Goal: Transaction & Acquisition: Obtain resource

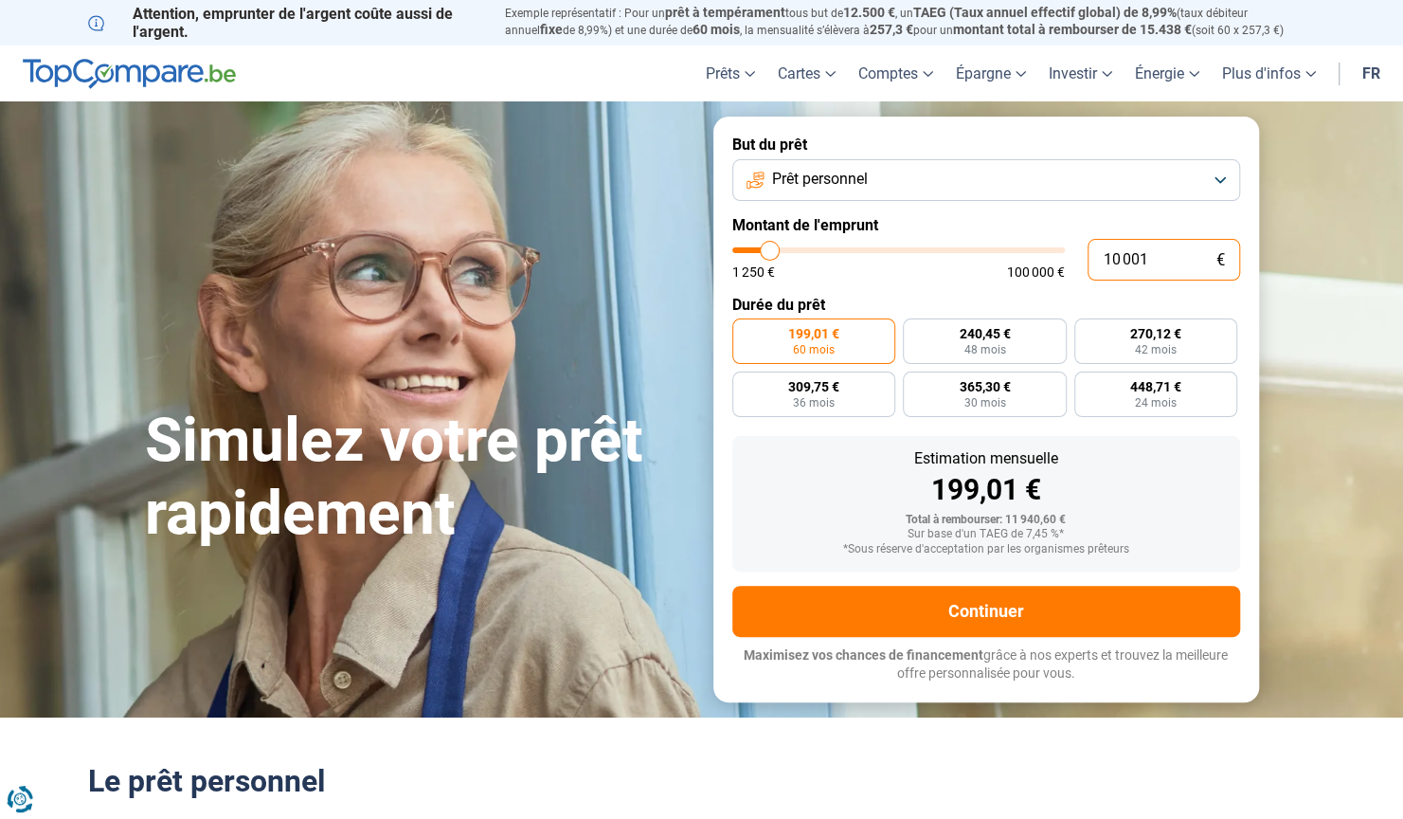
click at [1167, 275] on input "10 001" at bounding box center [1164, 260] width 153 height 42
type input "1 000"
type input "1250"
type input "100"
type input "1250"
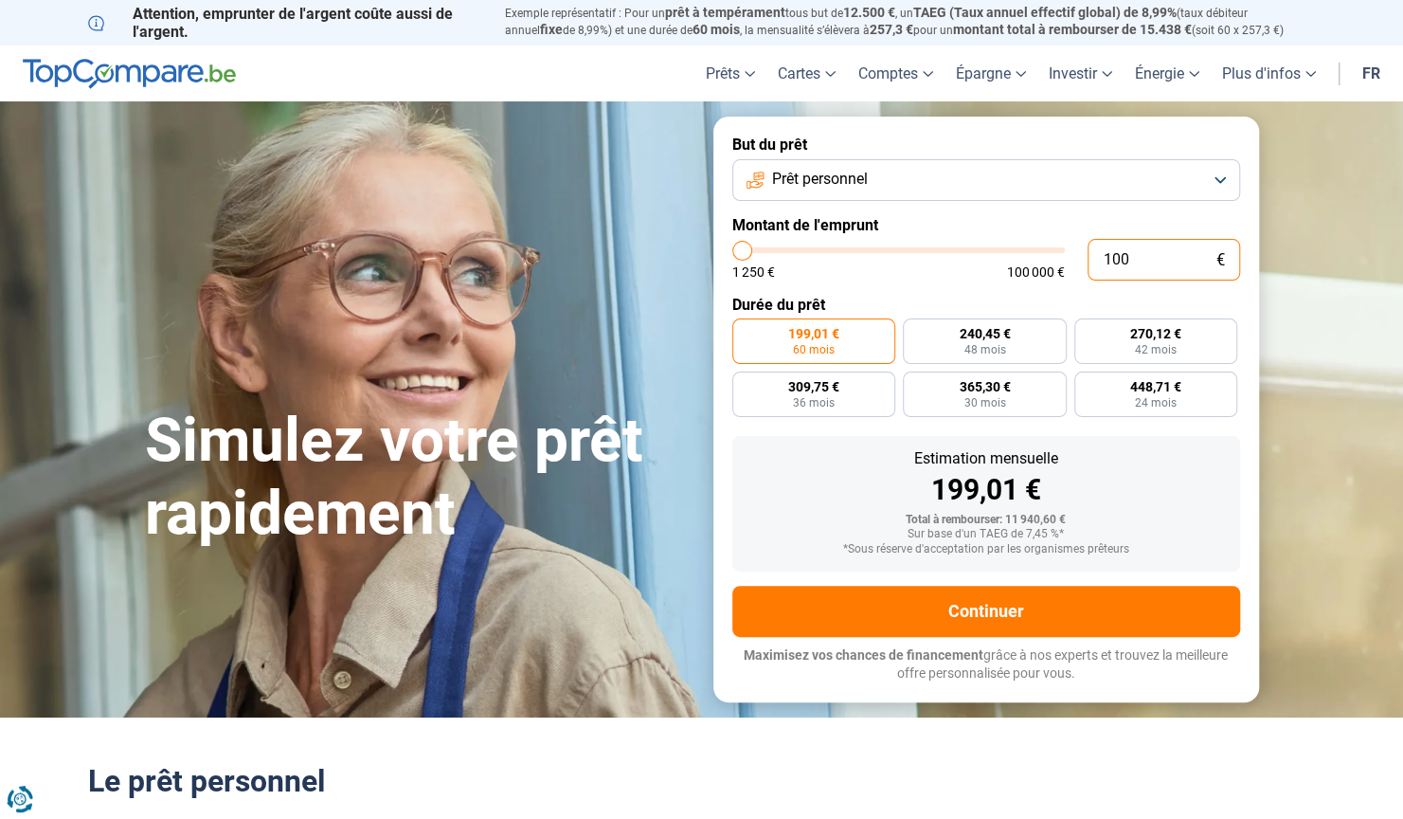
type input "10"
type input "1250"
type input "1"
type input "1250"
type input "0"
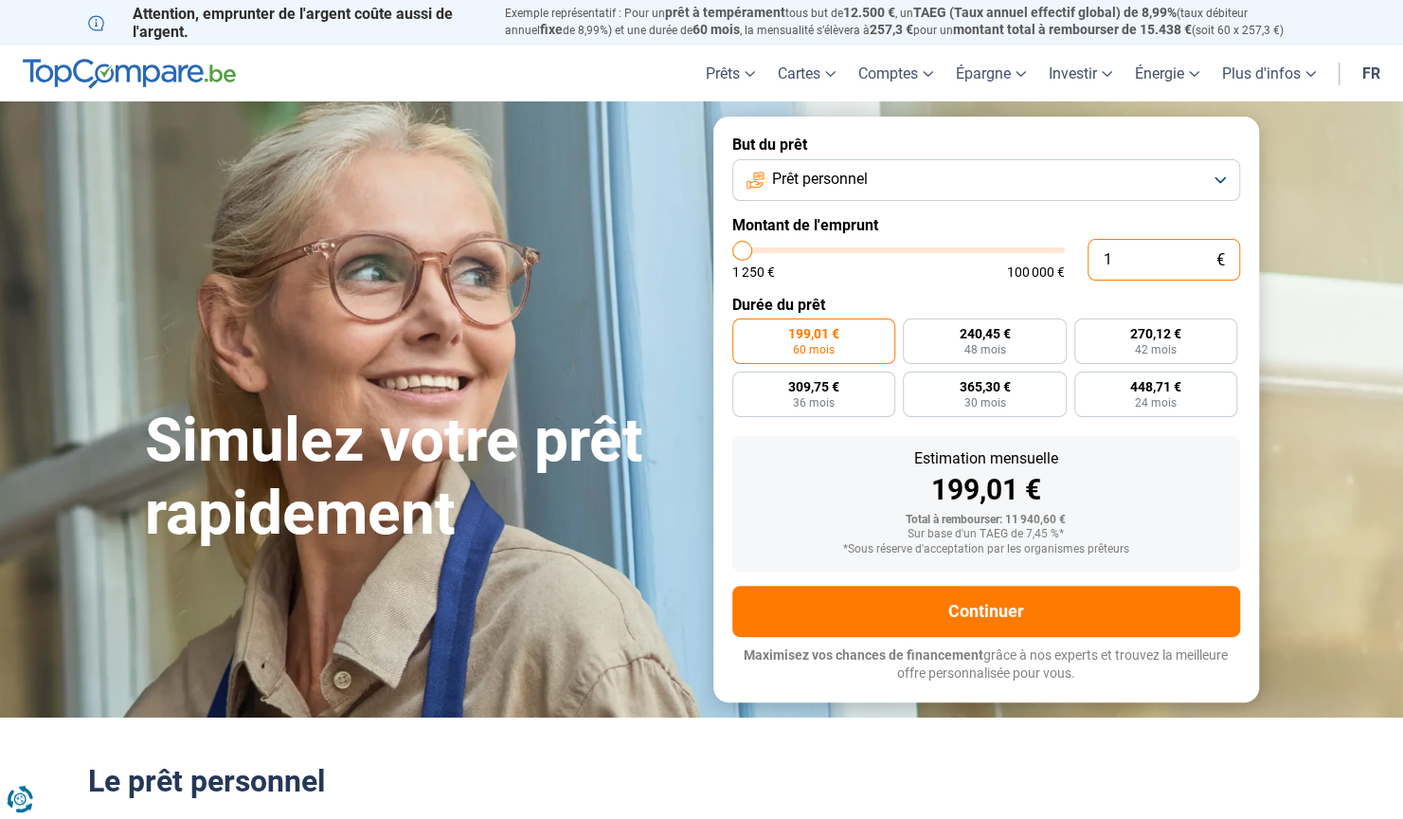
type input "1250"
type input "3"
type input "1250"
type input "35"
type input "1250"
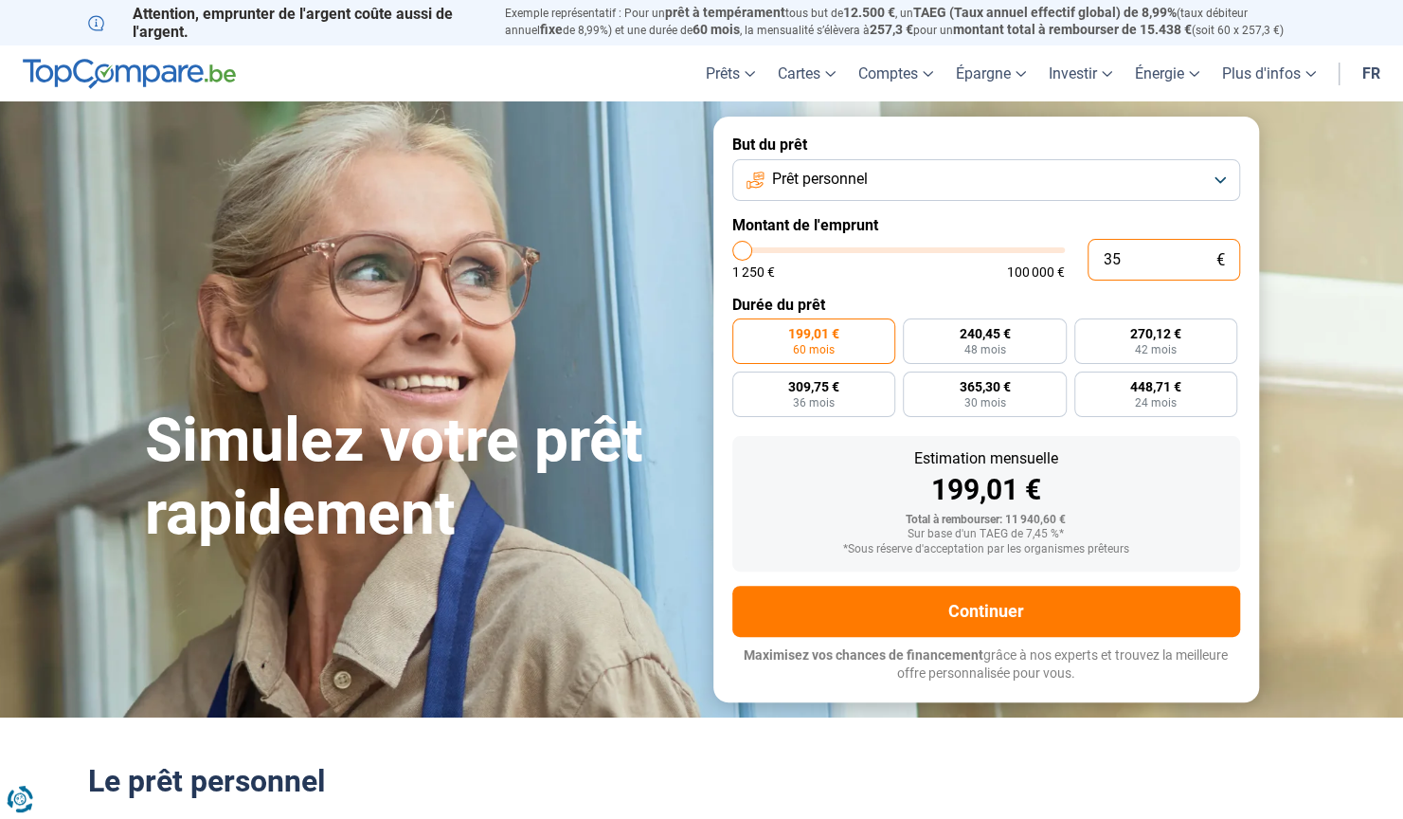
type input "350"
type input "1250"
type input "3 500"
type input "3500"
type input "3 500"
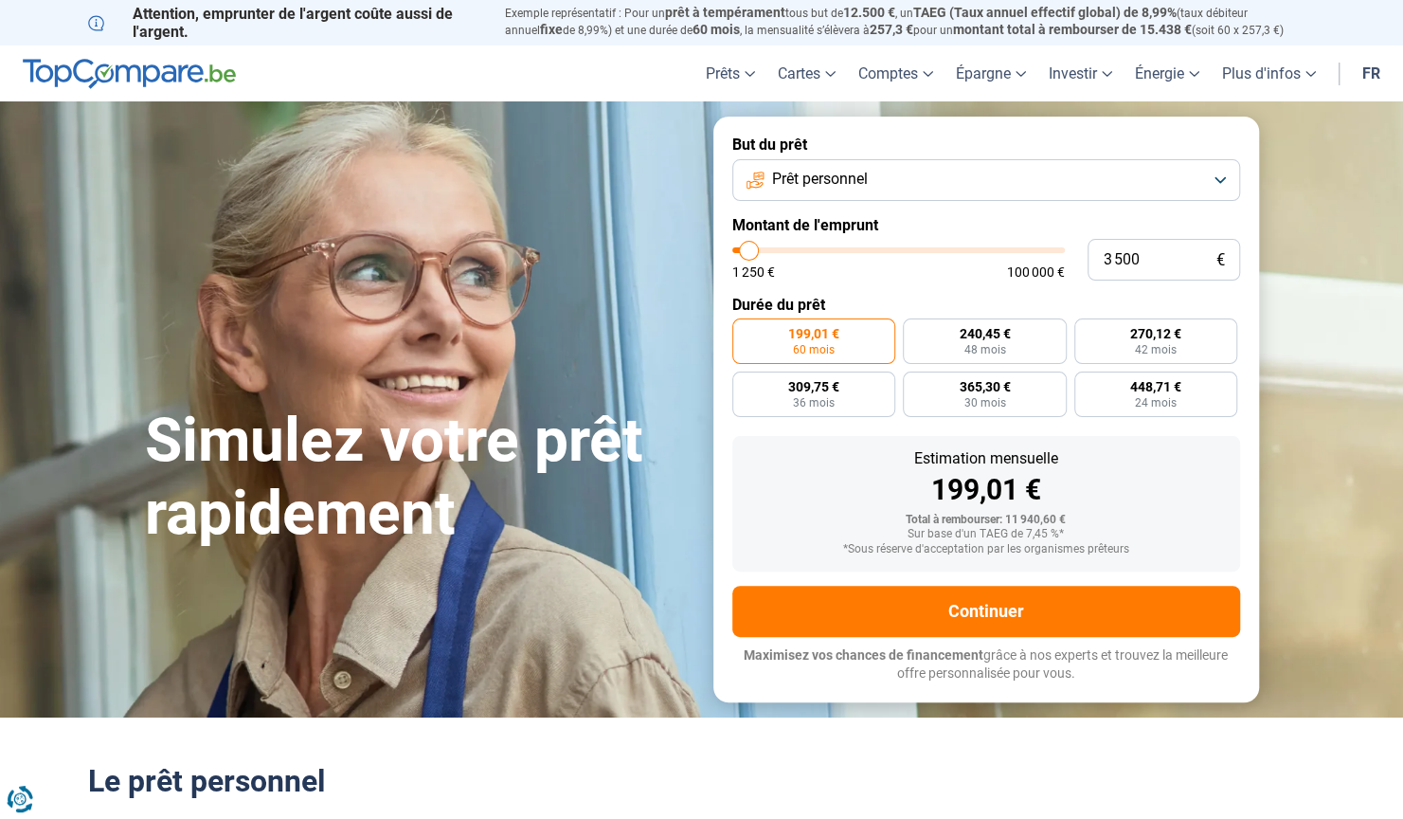
radio input "true"
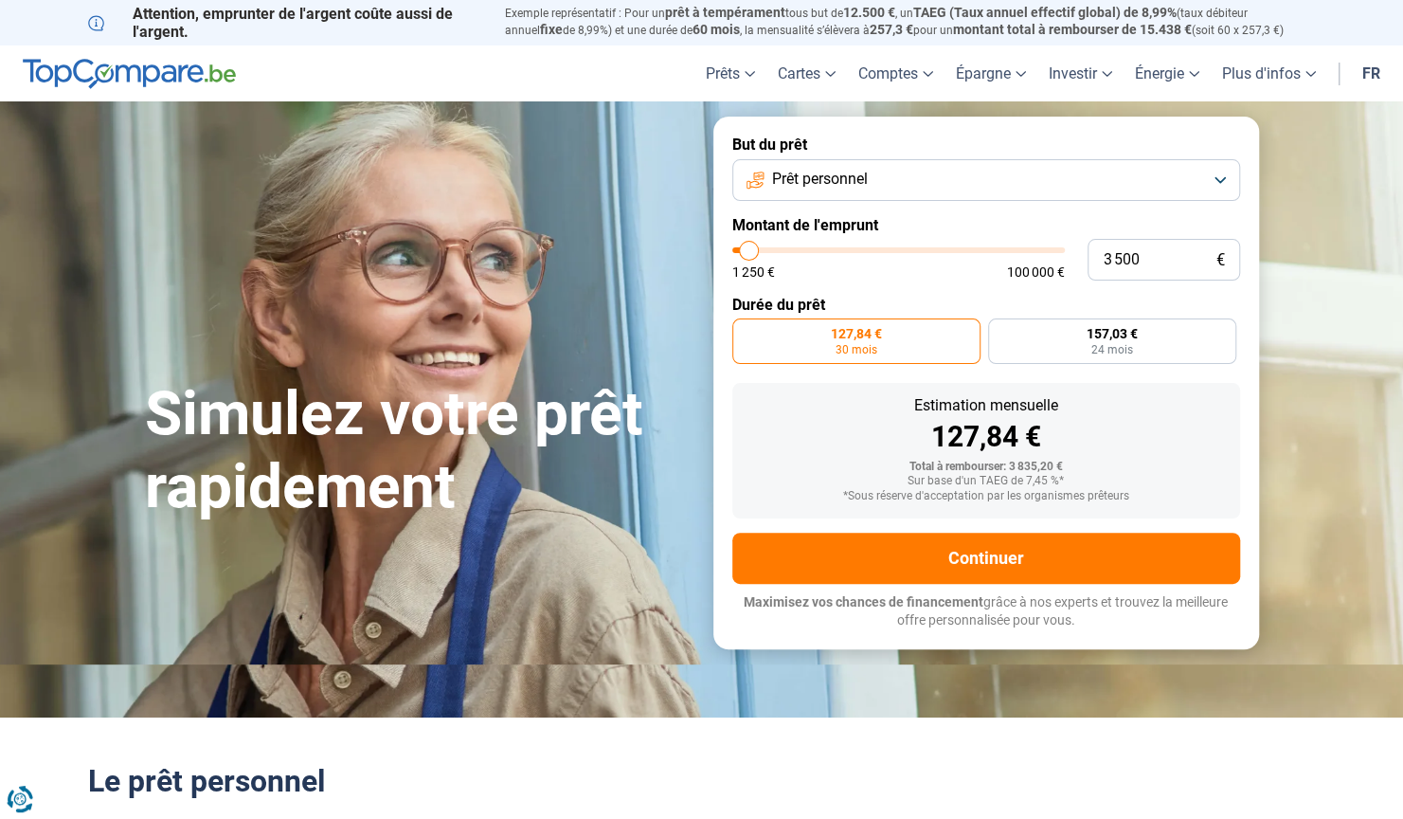
click at [1015, 222] on label "Montant de l'emprunt" at bounding box center [986, 225] width 508 height 18
click at [1137, 332] on span "157,03 €" at bounding box center [1112, 333] width 51 height 13
click at [1001, 331] on input "157,03 € 24 mois" at bounding box center [994, 324] width 12 height 12
radio input "true"
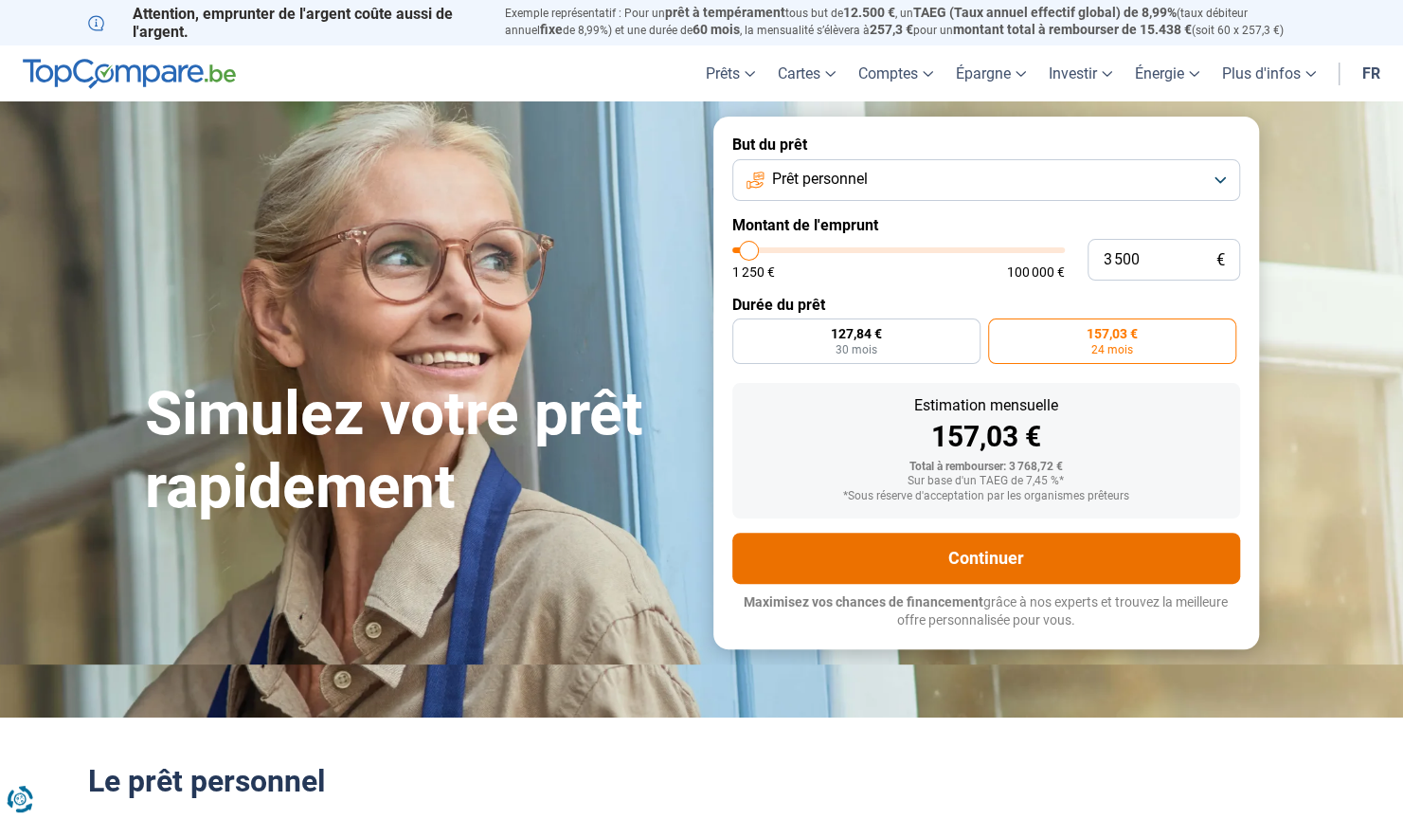
click at [1026, 556] on button "Continuer" at bounding box center [986, 558] width 508 height 51
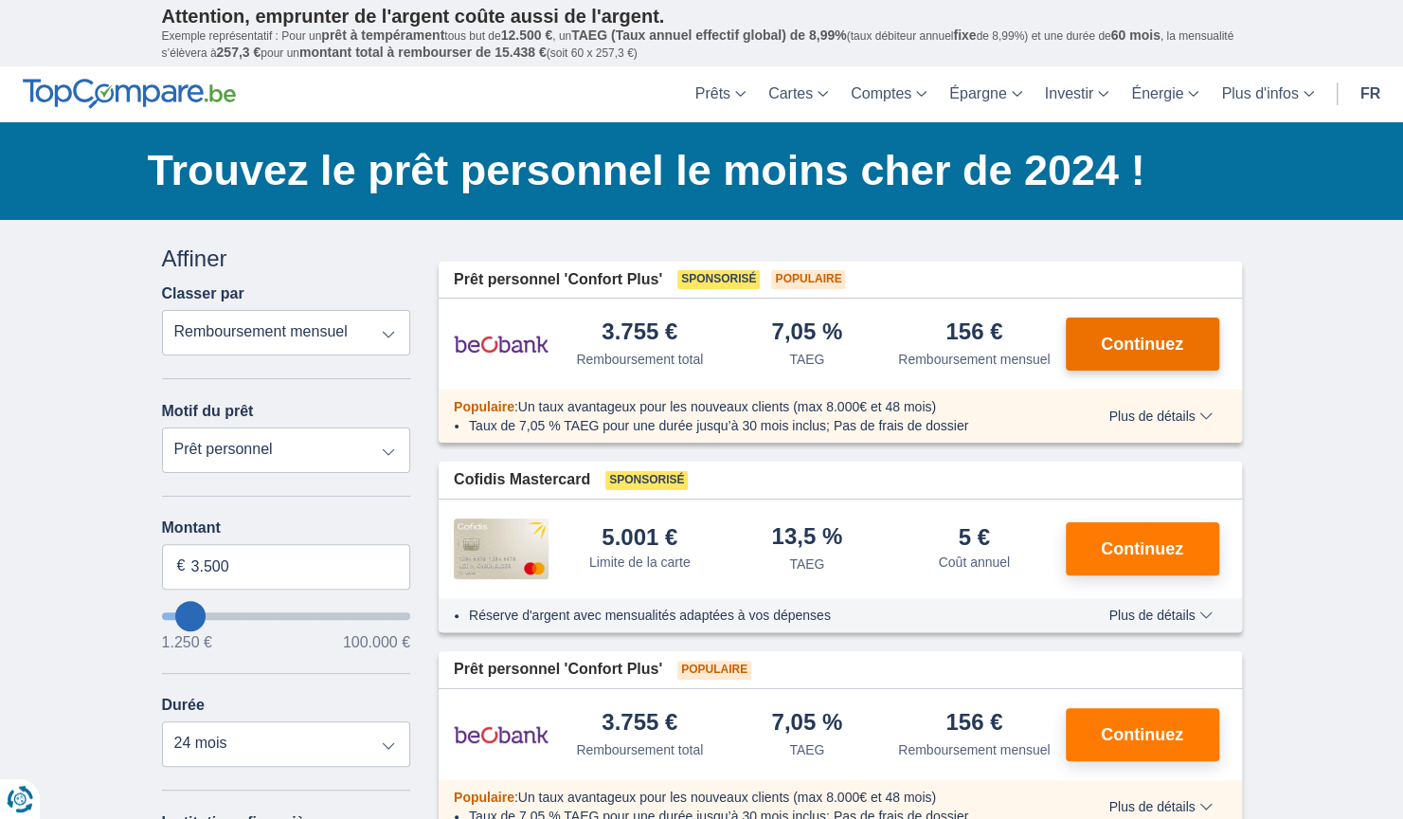
click at [1150, 358] on button "Continuez" at bounding box center [1143, 343] width 154 height 53
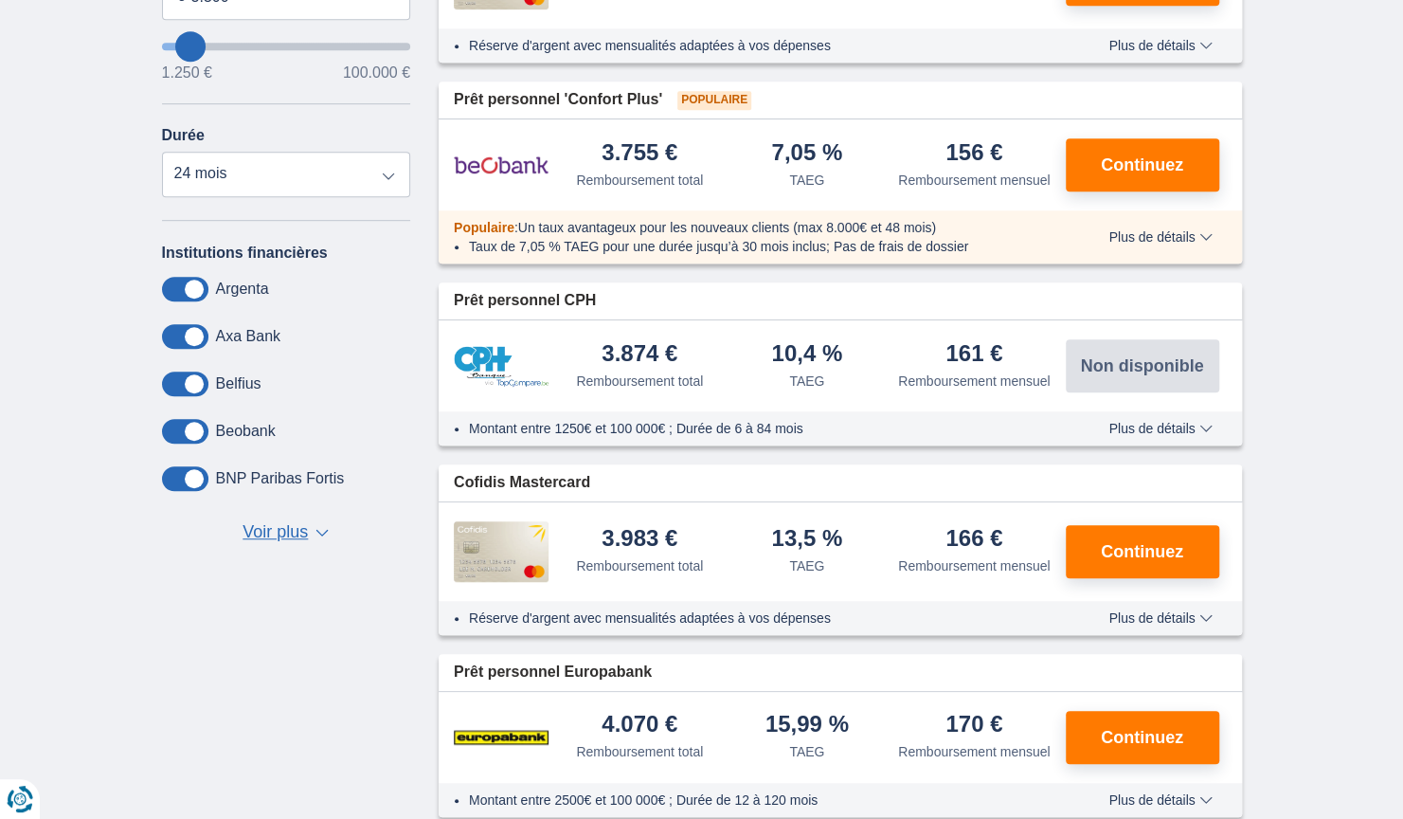
scroll to position [569, 0]
